Goal: Information Seeking & Learning: Check status

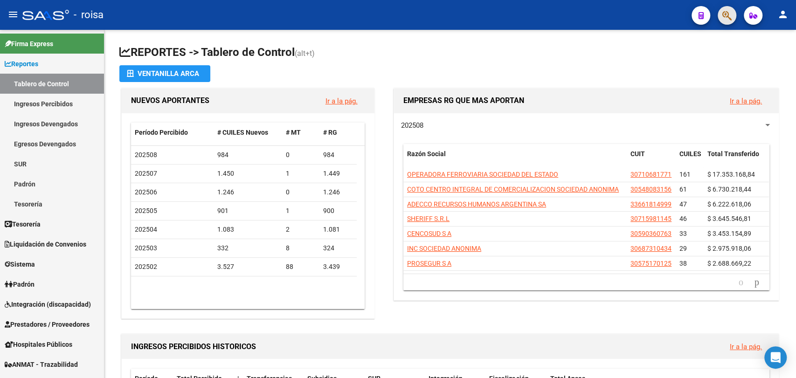
click at [721, 17] on button "button" at bounding box center [727, 15] width 19 height 19
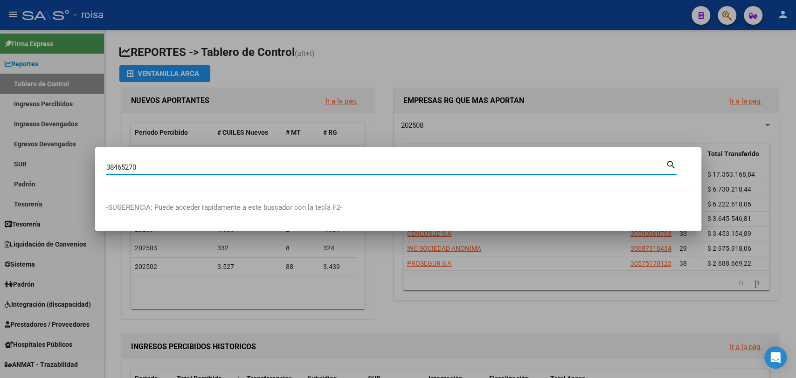
type input "38465270"
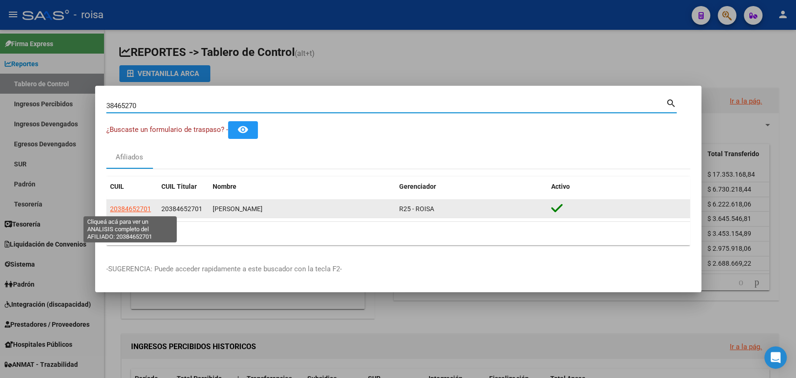
click at [145, 210] on span "20384652701" at bounding box center [130, 208] width 41 height 7
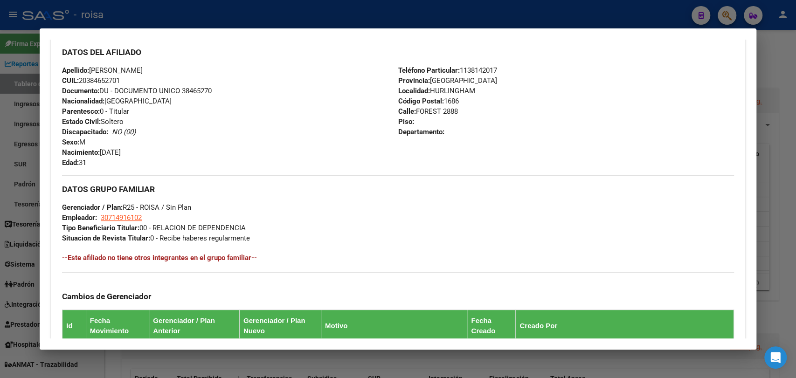
scroll to position [488, 0]
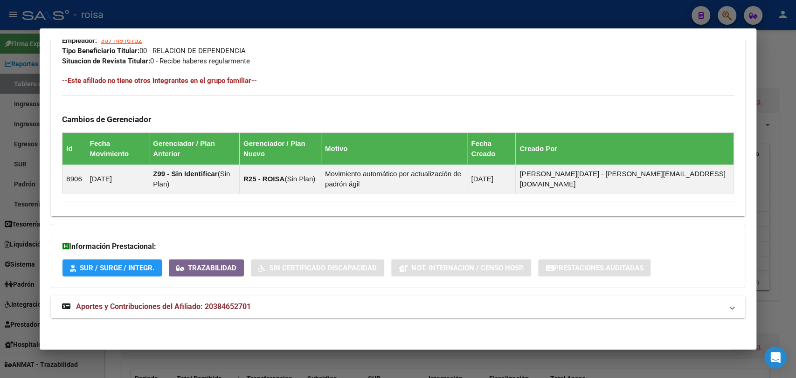
click at [183, 312] on strong "Aportes y Contribuciones del Afiliado: 20384652701" at bounding box center [156, 306] width 189 height 11
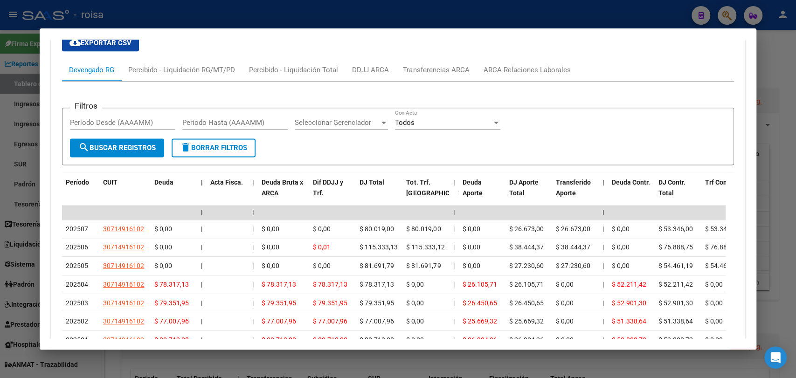
scroll to position [888, 0]
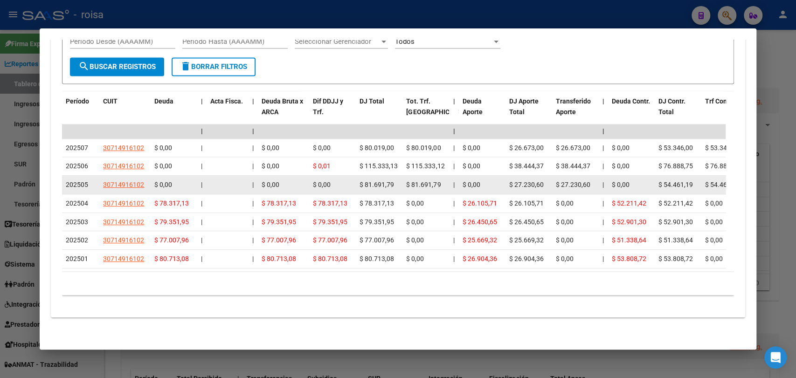
drag, startPoint x: 532, startPoint y: 181, endPoint x: 596, endPoint y: 180, distance: 63.9
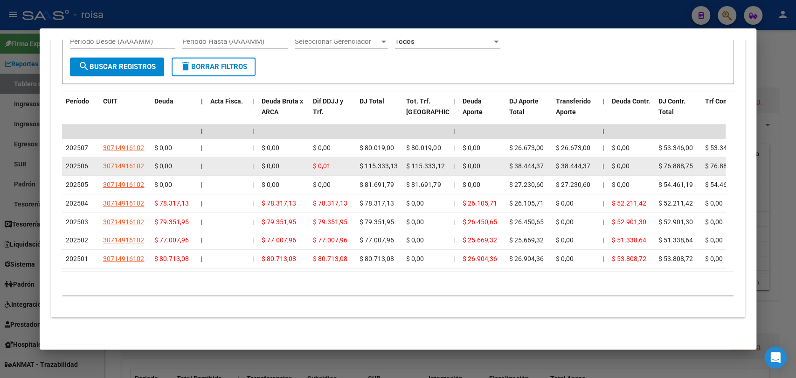
click at [558, 164] on div "$ 38.444,37" at bounding box center [574, 166] width 39 height 11
click at [555, 157] on datatable-body-cell "$ 38.444,37" at bounding box center [575, 166] width 47 height 18
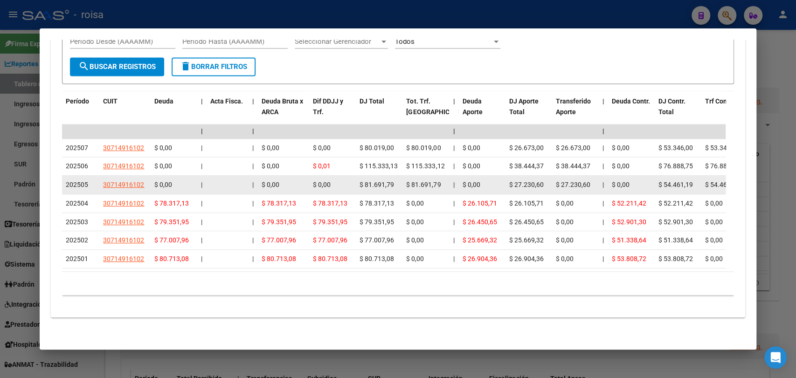
drag, startPoint x: 112, startPoint y: 176, endPoint x: 135, endPoint y: 182, distance: 23.5
click at [135, 182] on app-link-go-to "30714916102" at bounding box center [123, 185] width 41 height 11
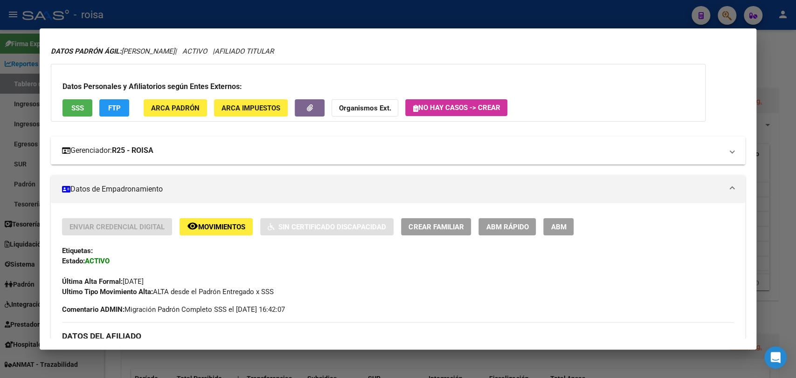
scroll to position [0, 0]
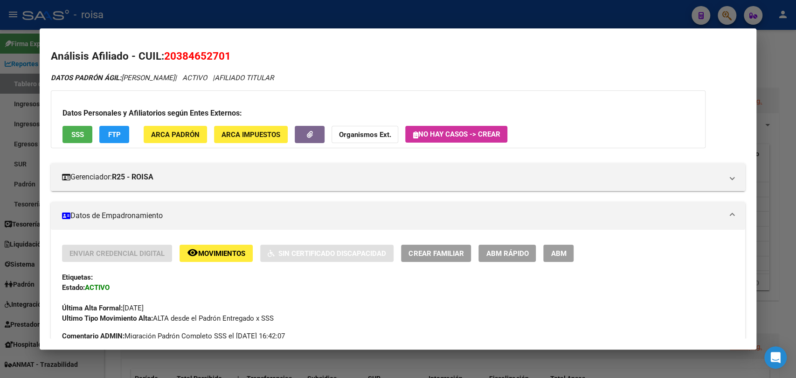
drag, startPoint x: 177, startPoint y: 52, endPoint x: 224, endPoint y: 63, distance: 48.0
click at [224, 63] on h2 "Análisis Afiliado - CUIL: 20384652701" at bounding box center [398, 57] width 694 height 16
copy span "38465270"
click at [748, 86] on mat-dialog-content "Análisis Afiliado - CUIL: 20384652701 DATOS PADRÓN ÁGIL: [PERSON_NAME] | ACTIVO…" at bounding box center [398, 189] width 716 height 299
click at [767, 108] on div at bounding box center [398, 189] width 796 height 378
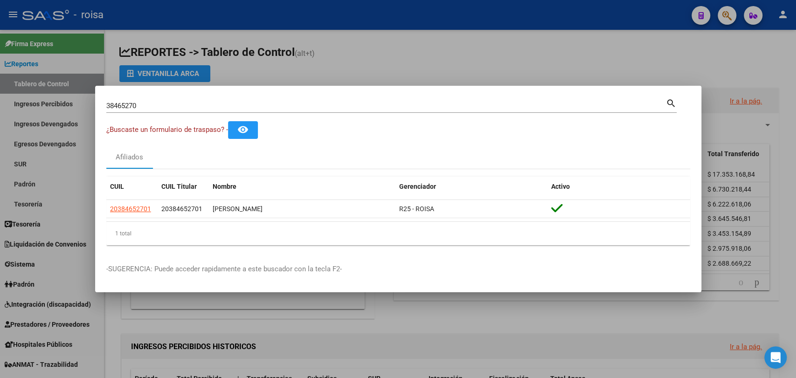
click at [354, 343] on div at bounding box center [398, 189] width 796 height 378
